Goal: Check status: Check status

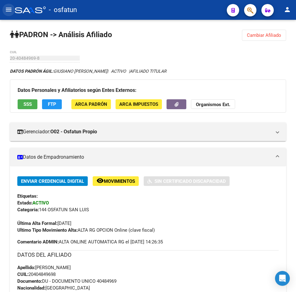
click at [4, 11] on button "menu" at bounding box center [8, 10] width 12 height 12
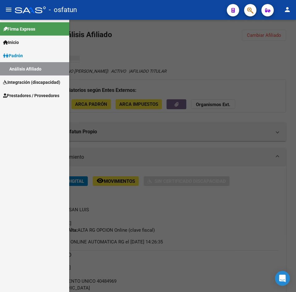
drag, startPoint x: 160, startPoint y: 67, endPoint x: 163, endPoint y: 69, distance: 3.5
click at [160, 68] on div at bounding box center [148, 156] width 296 height 272
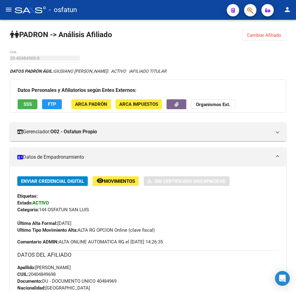
click at [6, 8] on mat-icon "menu" at bounding box center [8, 9] width 7 height 7
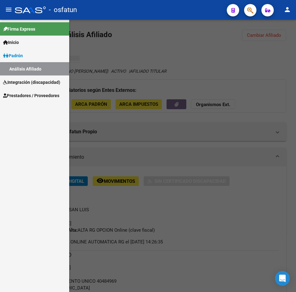
click at [291, 17] on mat-toolbar "menu - osfatun person" at bounding box center [148, 10] width 296 height 20
click at [288, 9] on mat-icon "person" at bounding box center [287, 9] width 7 height 7
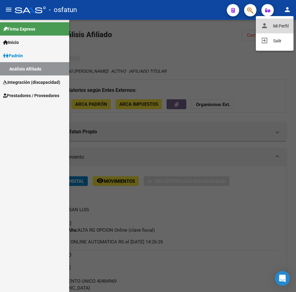
click at [275, 32] on button "person Mi Perfil" at bounding box center [275, 26] width 38 height 15
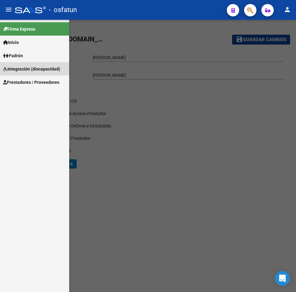
click at [40, 69] on span "Integración (discapacidad)" at bounding box center [31, 68] width 57 height 7
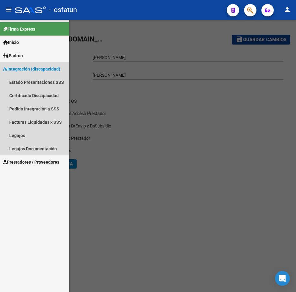
click at [40, 69] on span "Integración (discapacidad)" at bounding box center [31, 68] width 57 height 7
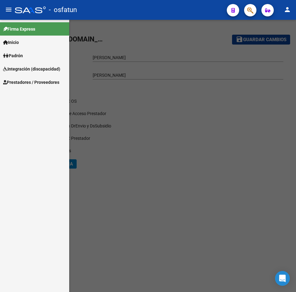
click at [165, 117] on div at bounding box center [148, 156] width 296 height 272
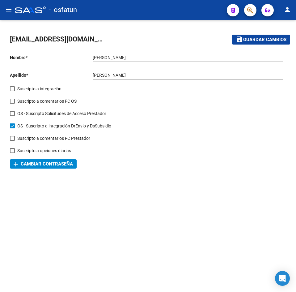
click at [146, 104] on div "Suscripto a comentarios FC OS" at bounding box center [148, 103] width 276 height 12
click at [12, 7] on button "menu" at bounding box center [8, 10] width 12 height 12
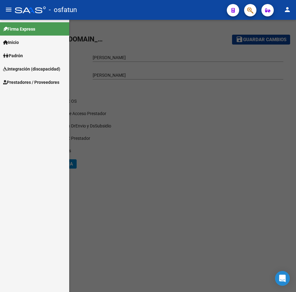
click at [23, 55] on span "Padrón" at bounding box center [13, 55] width 20 height 7
click at [38, 64] on link "Análisis Afiliado" at bounding box center [34, 68] width 69 height 13
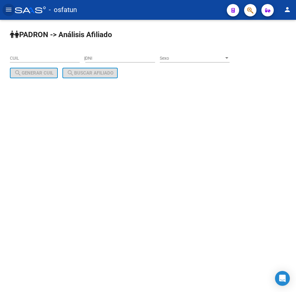
click at [123, 58] on input "DNI" at bounding box center [120, 58] width 70 height 5
paste input "26736532"
type input "26736532"
click at [170, 56] on span "Sexo" at bounding box center [192, 58] width 64 height 5
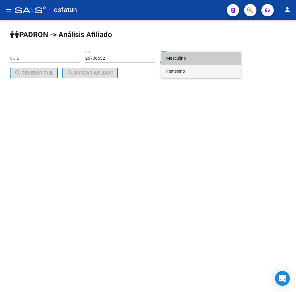
click at [179, 68] on span "Femenino" at bounding box center [201, 71] width 70 height 13
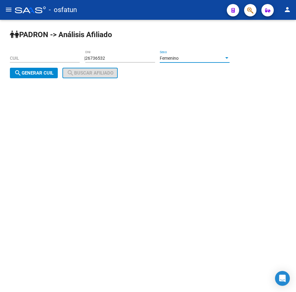
click at [175, 60] on span "Femenino" at bounding box center [169, 58] width 19 height 5
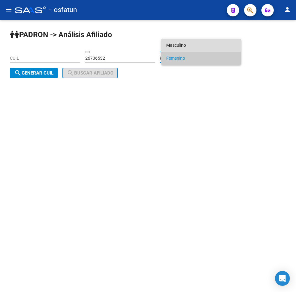
click at [175, 45] on span "Masculino" at bounding box center [201, 45] width 70 height 13
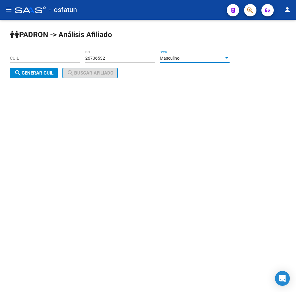
click at [30, 75] on span "search Generar CUIL" at bounding box center [33, 73] width 39 height 6
type input "20-26736532-7"
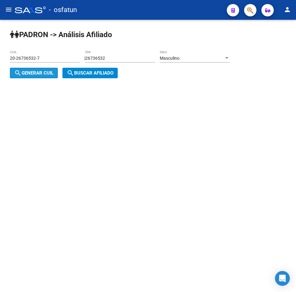
click at [86, 72] on span "search Buscar afiliado" at bounding box center [90, 73] width 47 height 6
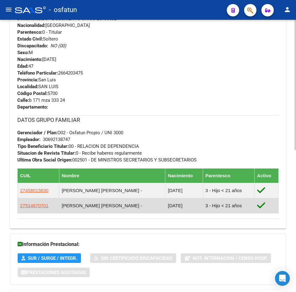
scroll to position [296, 0]
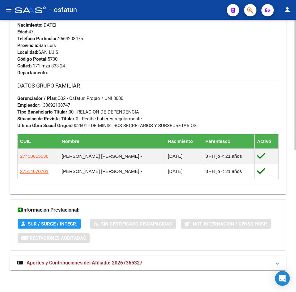
click at [107, 266] on mat-expansion-panel-header "Aportes y Contribuciones del Afiliado: 20267365327" at bounding box center [148, 262] width 276 height 15
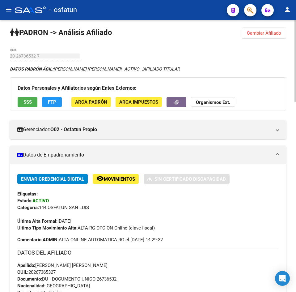
scroll to position [0, 0]
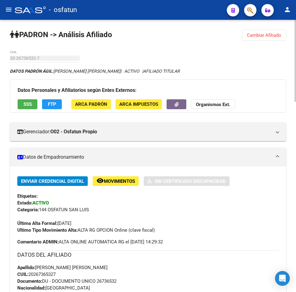
click at [269, 38] on button "Cambiar Afiliado" at bounding box center [264, 35] width 44 height 11
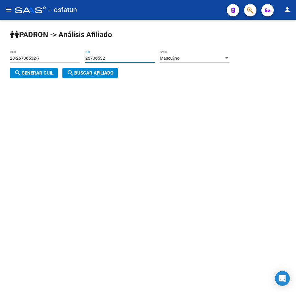
drag, startPoint x: 111, startPoint y: 55, endPoint x: 55, endPoint y: 63, distance: 56.4
click at [55, 63] on app-analisis-afiliado "[PERSON_NAME] -> Análisis Afiliado 20-26736532-7 CUIL | 26736532 DNI Masculino …" at bounding box center [122, 66] width 224 height 20
paste input "34060264"
type input "34060264"
click at [33, 71] on span "search Generar CUIL" at bounding box center [33, 73] width 39 height 6
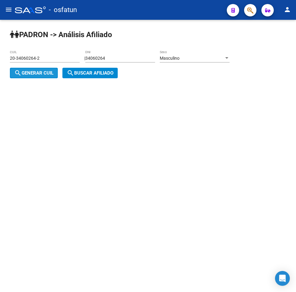
drag, startPoint x: 58, startPoint y: 69, endPoint x: 77, endPoint y: 75, distance: 19.9
click at [58, 69] on button "search Generar CUIL" at bounding box center [34, 73] width 48 height 11
click at [78, 75] on span "search Buscar afiliado" at bounding box center [90, 73] width 47 height 6
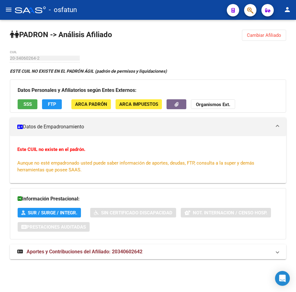
click at [256, 36] on span "Cambiar Afiliado" at bounding box center [264, 35] width 34 height 6
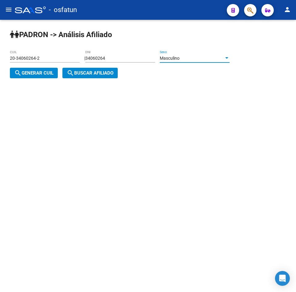
click at [171, 58] on span "Masculino" at bounding box center [170, 58] width 20 height 5
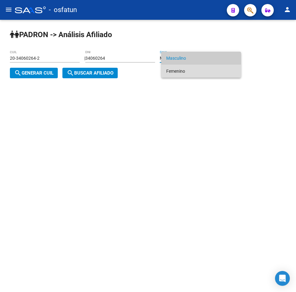
click at [176, 72] on span "Femenino" at bounding box center [201, 71] width 70 height 13
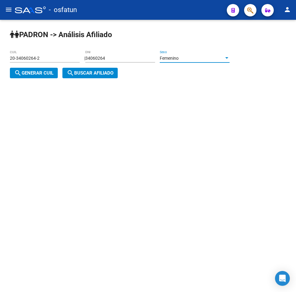
drag, startPoint x: 41, startPoint y: 72, endPoint x: 79, endPoint y: 71, distance: 37.7
click at [43, 72] on span "search Generar CUIL" at bounding box center [33, 73] width 39 height 6
type input "27-34060264-7"
click at [79, 71] on span "search Buscar afiliado" at bounding box center [90, 73] width 47 height 6
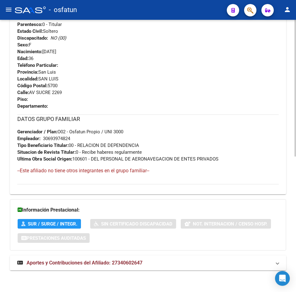
click at [127, 255] on mat-expansion-panel-header "Aportes y Contribuciones del Afiliado: 27340602647" at bounding box center [148, 262] width 276 height 15
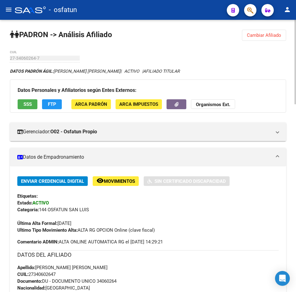
drag, startPoint x: 241, startPoint y: 34, endPoint x: 256, endPoint y: 36, distance: 15.2
click at [257, 36] on span "Cambiar Afiliado" at bounding box center [264, 35] width 34 height 6
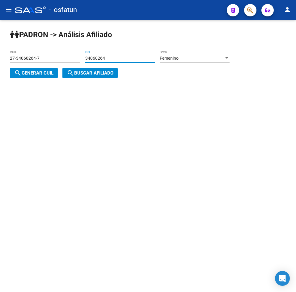
drag, startPoint x: 114, startPoint y: 58, endPoint x: 53, endPoint y: 67, distance: 61.8
click at [53, 67] on app-analisis-afiliado "[PERSON_NAME] -> Análisis Afiliado 27-34060264-7 CUIL | 34060264 DNI Femenino S…" at bounding box center [122, 66] width 224 height 20
paste input "23244598"
type input "23244598"
click at [35, 76] on button "search Generar CUIL" at bounding box center [34, 73] width 48 height 11
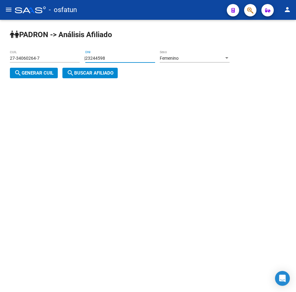
type input "27-23244598-5"
click at [88, 73] on span "search Buscar afiliado" at bounding box center [90, 73] width 47 height 6
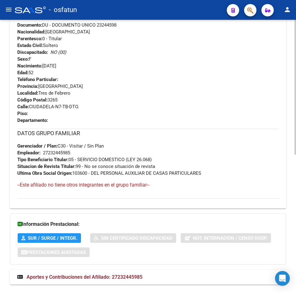
scroll to position [277, 0]
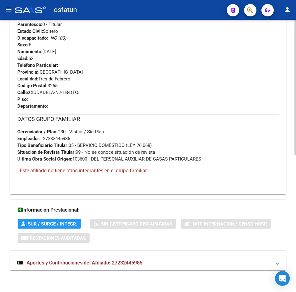
click at [106, 257] on mat-expansion-panel-header "Aportes y Contribuciones del Afiliado: 27232445985" at bounding box center [148, 262] width 276 height 15
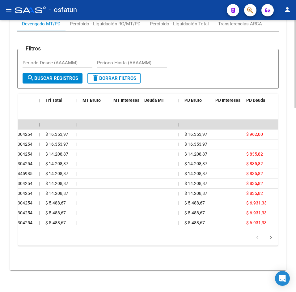
scroll to position [0, 0]
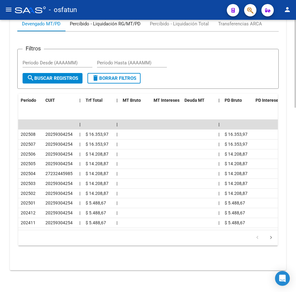
drag, startPoint x: 115, startPoint y: 26, endPoint x: 112, endPoint y: 31, distance: 5.7
click at [115, 26] on div "Percibido - Liquidación RG/MT/PD" at bounding box center [105, 23] width 80 height 15
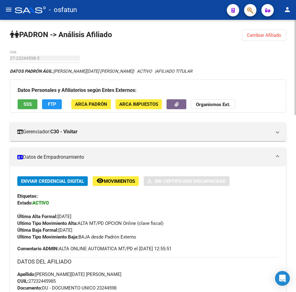
drag, startPoint x: 266, startPoint y: 37, endPoint x: 258, endPoint y: 40, distance: 8.4
click at [266, 37] on span "Cambiar Afiliado" at bounding box center [264, 35] width 34 height 6
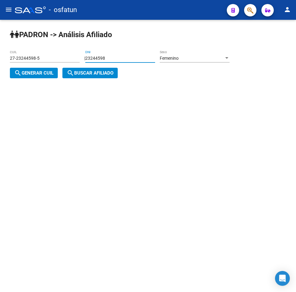
drag, startPoint x: 146, startPoint y: 59, endPoint x: 79, endPoint y: 64, distance: 67.5
click at [79, 64] on app-analisis-afiliado "[PERSON_NAME] -> Análisis Afiliado 27-23244598-5 CUIL | 23244598 DNI Femenino S…" at bounding box center [122, 66] width 224 height 20
paste input "3203918"
type input "32039188"
drag, startPoint x: 24, startPoint y: 74, endPoint x: 28, endPoint y: 75, distance: 4.1
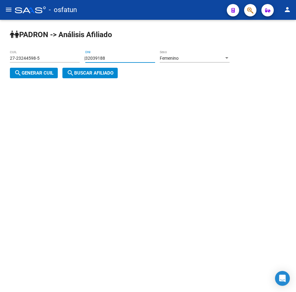
click at [25, 75] on span "search Generar CUIL" at bounding box center [33, 73] width 39 height 6
click at [73, 77] on button "search Buscar afiliado" at bounding box center [89, 73] width 55 height 11
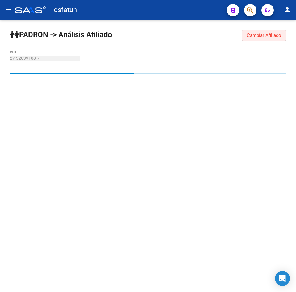
click at [263, 37] on span "Cambiar Afiliado" at bounding box center [264, 35] width 34 height 6
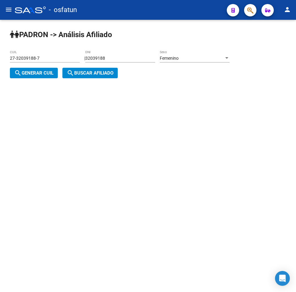
click at [223, 56] on div "Femenino" at bounding box center [192, 58] width 64 height 5
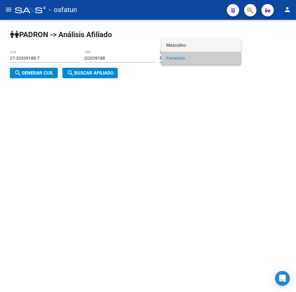
click at [179, 40] on span "Masculino" at bounding box center [201, 45] width 70 height 13
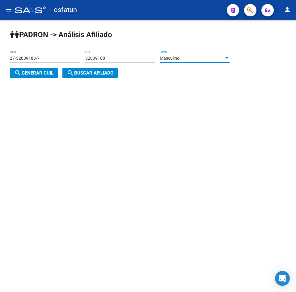
click at [29, 77] on button "search Generar CUIL" at bounding box center [34, 73] width 48 height 11
type input "20-32039188-2"
click at [68, 74] on mat-icon "search" at bounding box center [70, 72] width 7 height 7
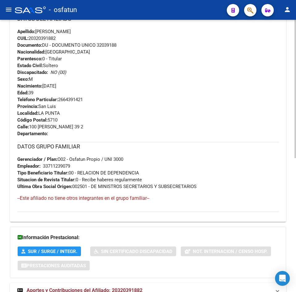
scroll to position [263, 0]
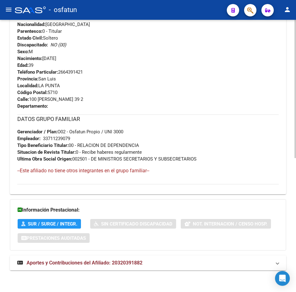
click at [103, 263] on span "Aportes y Contribuciones del Afiliado: 20320391882" at bounding box center [85, 262] width 116 height 6
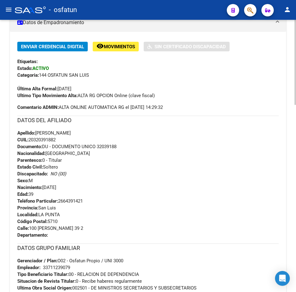
scroll to position [0, 0]
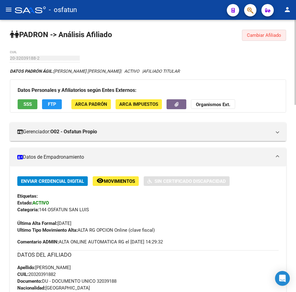
click at [260, 33] on span "Cambiar Afiliado" at bounding box center [264, 35] width 34 height 6
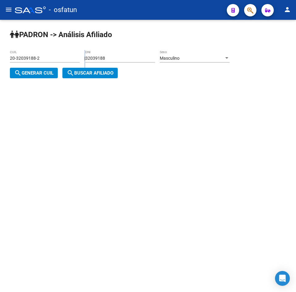
drag, startPoint x: 120, startPoint y: 62, endPoint x: 83, endPoint y: 64, distance: 36.8
click at [71, 63] on app-analisis-afiliado "[PERSON_NAME] -> Análisis Afiliado 20-32039188-2 CUIL | 32039188 DNI Masculino …" at bounding box center [122, 66] width 224 height 20
click at [116, 58] on input "32039188" at bounding box center [120, 58] width 70 height 5
drag, startPoint x: 116, startPoint y: 58, endPoint x: 53, endPoint y: 63, distance: 64.1
click at [53, 63] on app-analisis-afiliado "[PERSON_NAME] -> Análisis Afiliado 20-32039188-2 CUIL | 32039188 DNI Masculino …" at bounding box center [122, 66] width 224 height 20
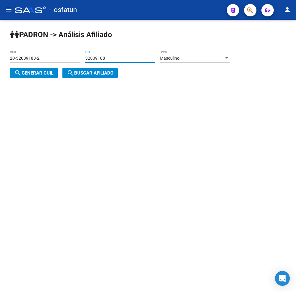
paste input "9347519"
type input "39347519"
click at [191, 58] on div "Masculino" at bounding box center [192, 58] width 64 height 5
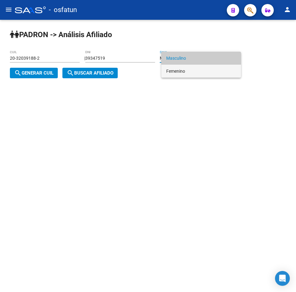
click at [188, 71] on span "Femenino" at bounding box center [201, 71] width 70 height 13
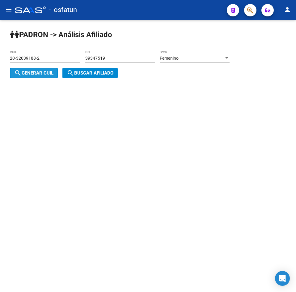
drag, startPoint x: 28, startPoint y: 70, endPoint x: 61, endPoint y: 75, distance: 34.0
click at [31, 71] on span "search Generar CUIL" at bounding box center [33, 73] width 39 height 6
type input "27-39347519-1"
click at [62, 75] on div "| 39347519 DNI Femenino Sexo search Generar CUIL" at bounding box center [122, 66] width 224 height 20
click at [80, 71] on span "search Buscar afiliado" at bounding box center [90, 73] width 47 height 6
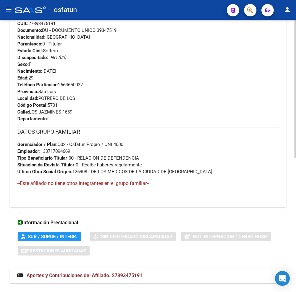
scroll to position [263, 0]
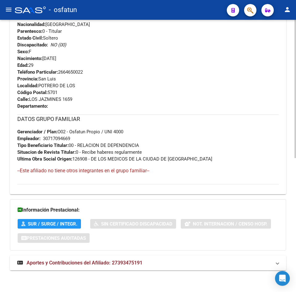
click at [107, 267] on mat-expansion-panel-header "Aportes y Contribuciones del Afiliado: 27393475191" at bounding box center [148, 262] width 276 height 15
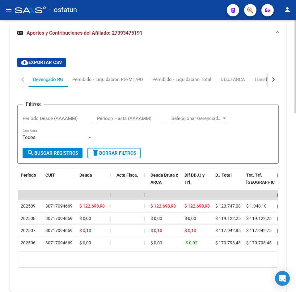
scroll to position [522, 0]
